Goal: Check status: Check status

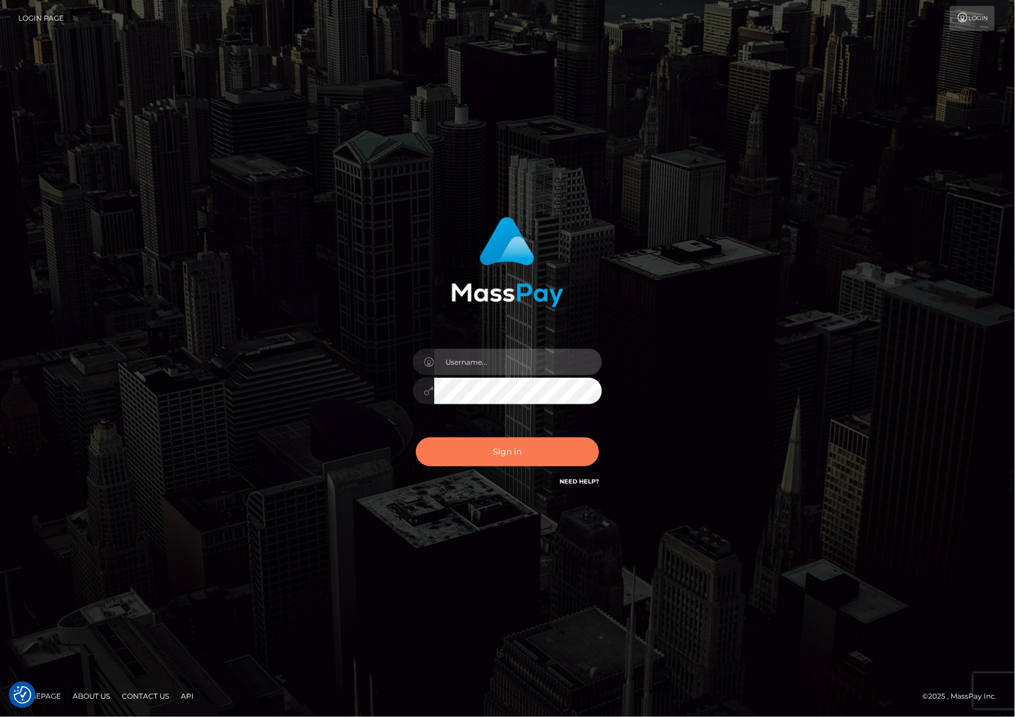
type input "[PERSON_NAME].Silversocial"
click at [507, 454] on button "Sign in" at bounding box center [507, 451] width 183 height 29
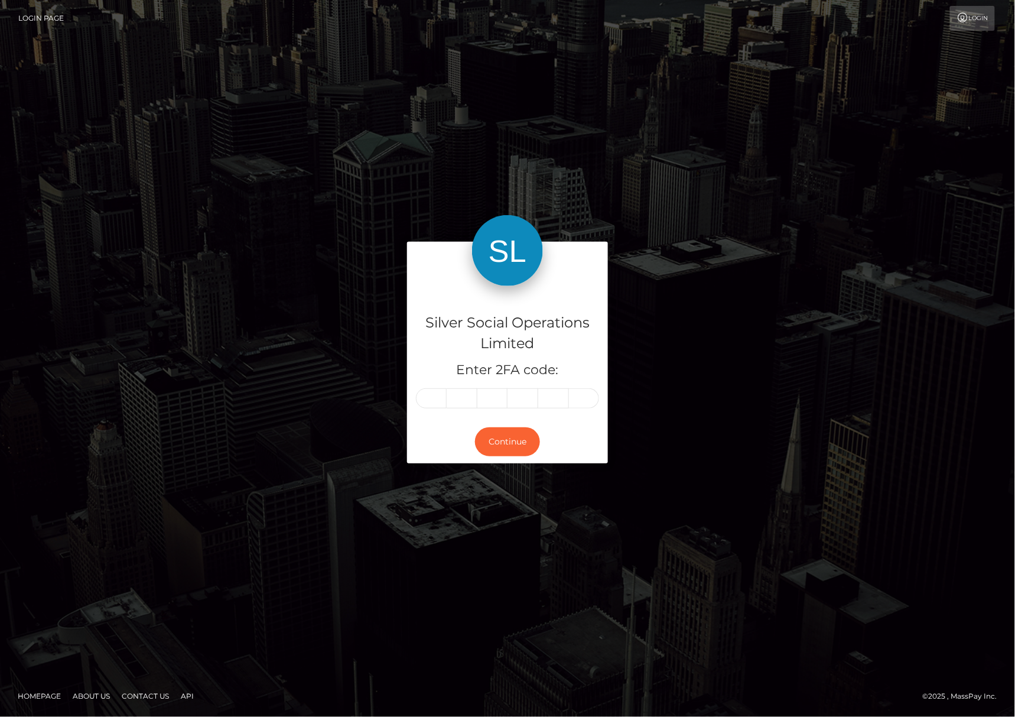
click at [416, 402] on input "text" at bounding box center [431, 398] width 31 height 20
type input "5"
type input "6"
type input "5"
type input "6"
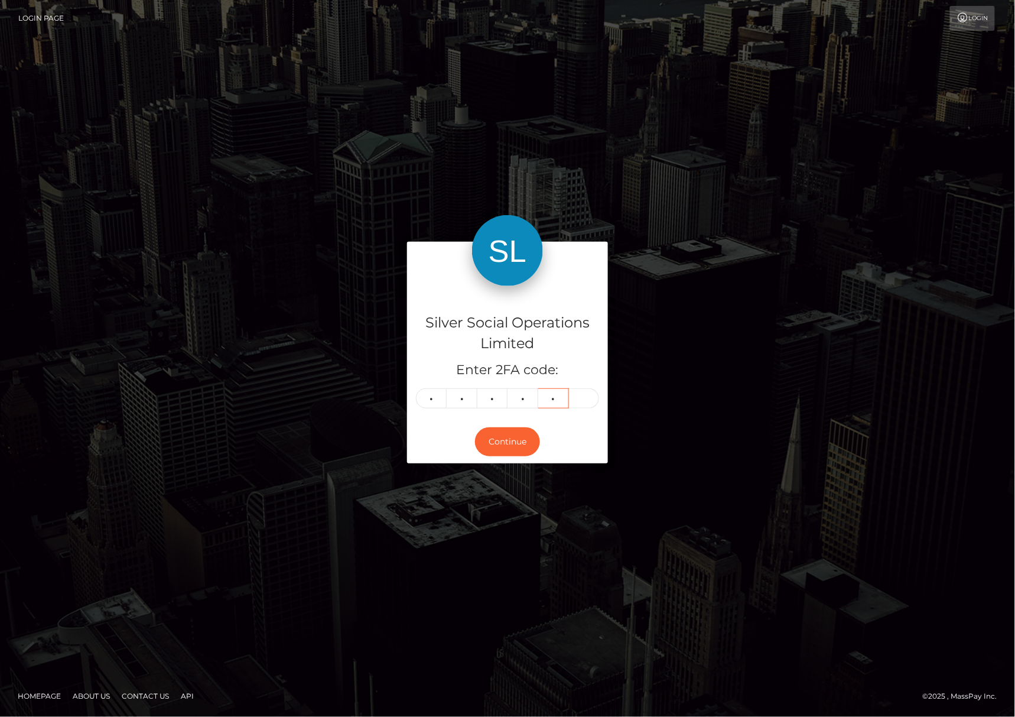
type input "4"
type input "2"
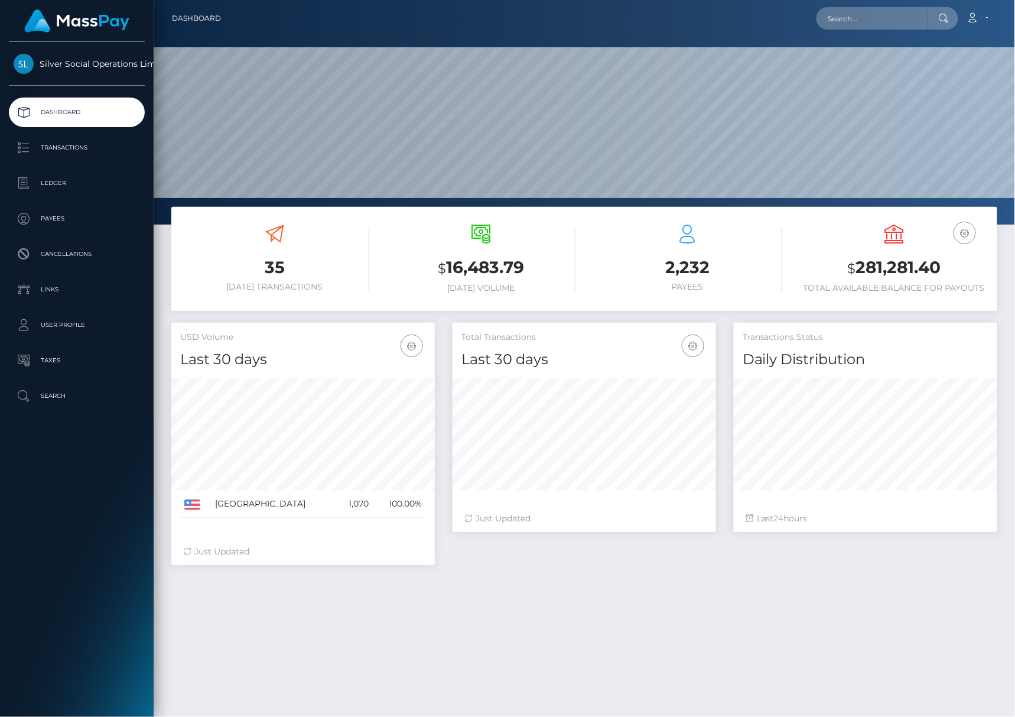
scroll to position [209, 263]
drag, startPoint x: 838, startPoint y: 272, endPoint x: 963, endPoint y: 271, distance: 125.3
click at [963, 271] on h3 "$ 281,281.40" at bounding box center [894, 268] width 189 height 24
copy h3 "$ 281,281.40"
